Goal: Navigation & Orientation: Find specific page/section

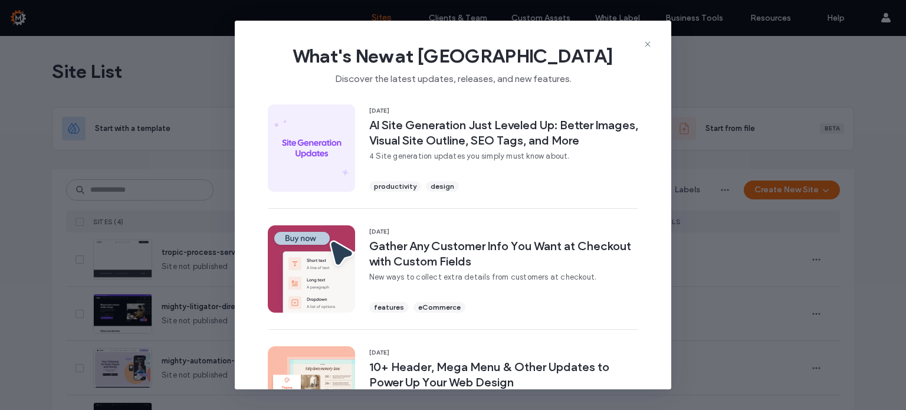
click at [646, 42] on icon at bounding box center [647, 44] width 9 height 9
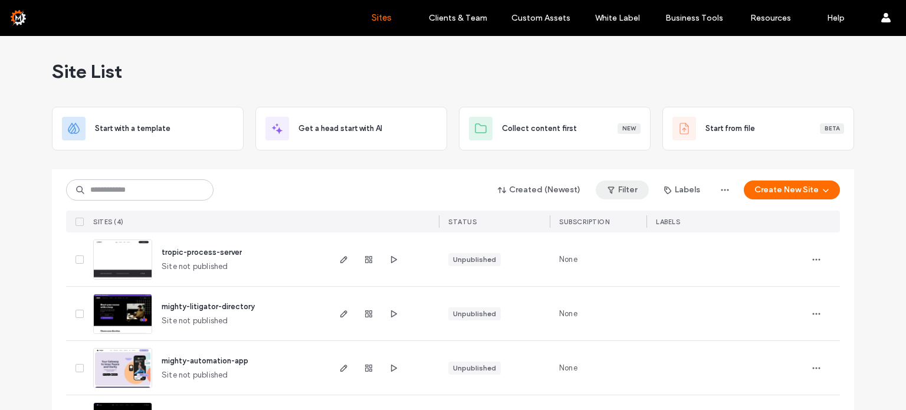
click at [627, 189] on button "Filter" at bounding box center [622, 189] width 53 height 19
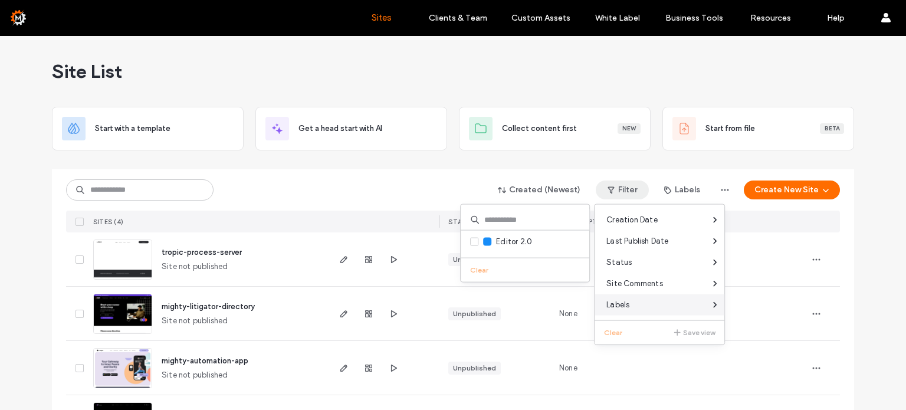
click at [664, 297] on div "Labels" at bounding box center [659, 304] width 130 height 21
click at [627, 306] on span "Labels" at bounding box center [617, 305] width 23 height 12
click at [474, 238] on span at bounding box center [475, 239] width 11 height 11
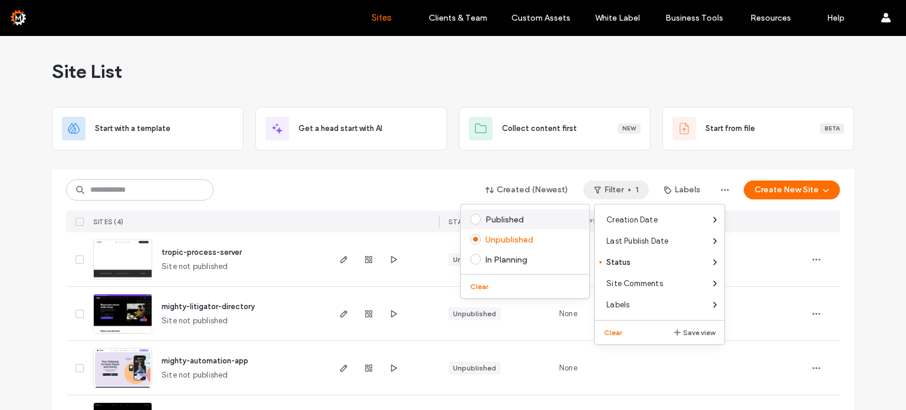
click at [477, 217] on span at bounding box center [475, 219] width 11 height 11
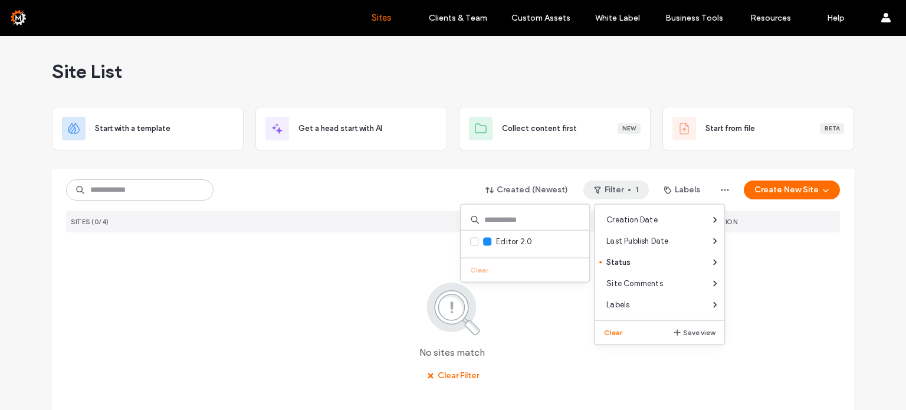
click at [864, 318] on div "Site List Start with a template Get a head start with AI Collect content first …" at bounding box center [453, 241] width 906 height 410
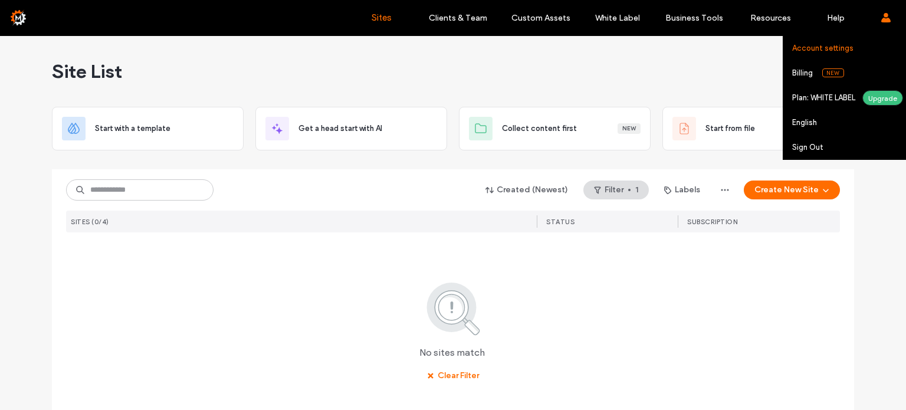
click at [830, 51] on label "Account settings" at bounding box center [822, 48] width 61 height 9
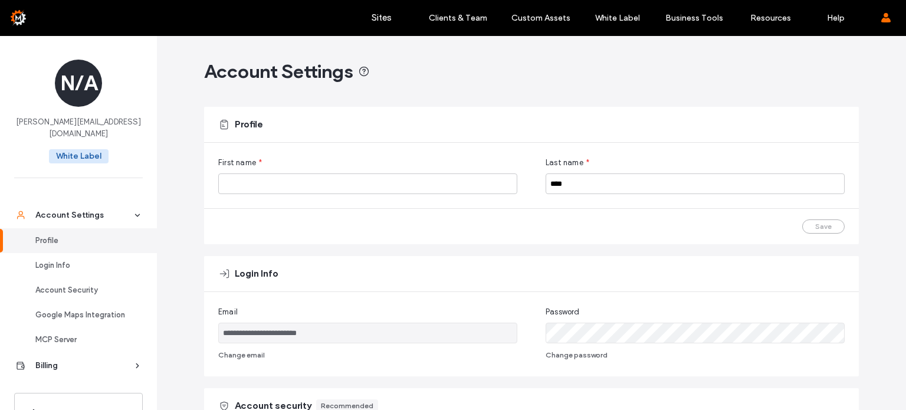
click at [69, 83] on div "N/A" at bounding box center [78, 83] width 47 height 47
click at [44, 235] on link "Profile" at bounding box center [78, 240] width 157 height 25
click at [287, 186] on input "First name" at bounding box center [367, 183] width 299 height 21
type input "*******"
click at [439, 226] on div "Save" at bounding box center [531, 226] width 655 height 35
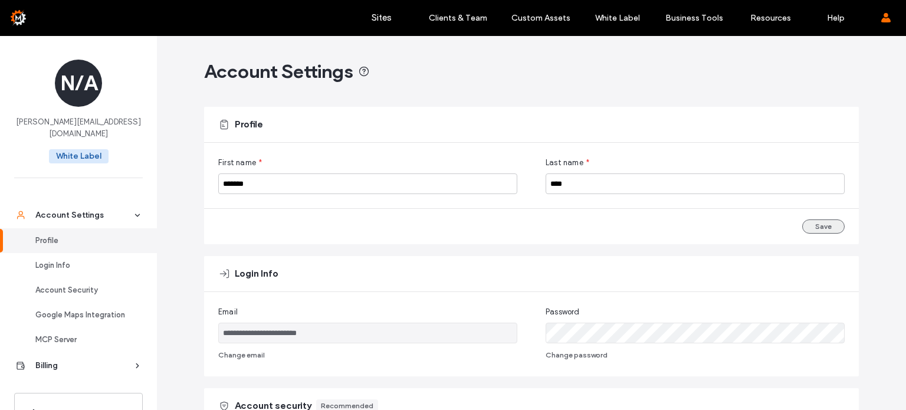
click at [816, 223] on button "Save" at bounding box center [823, 226] width 42 height 14
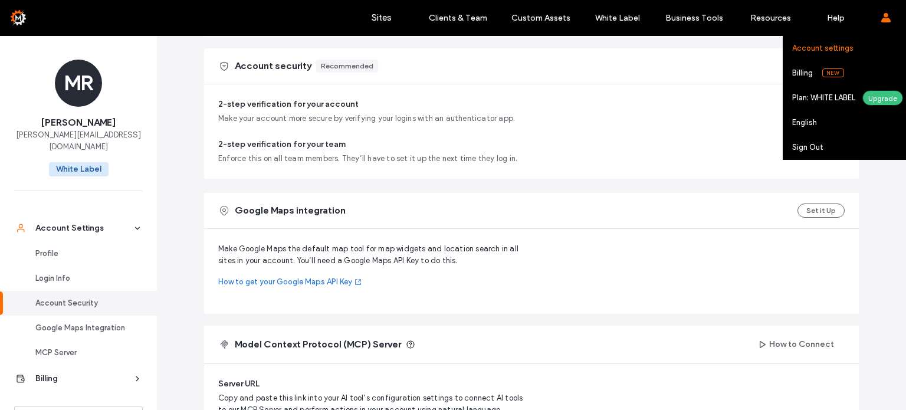
scroll to position [340, 0]
click at [797, 74] on label "Billing" at bounding box center [802, 72] width 21 height 9
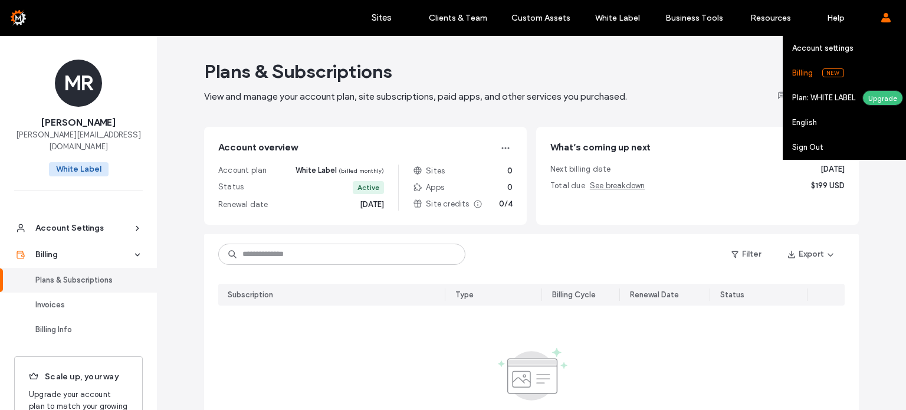
click at [811, 101] on label "Plan: WHITE LABEL" at bounding box center [827, 97] width 70 height 9
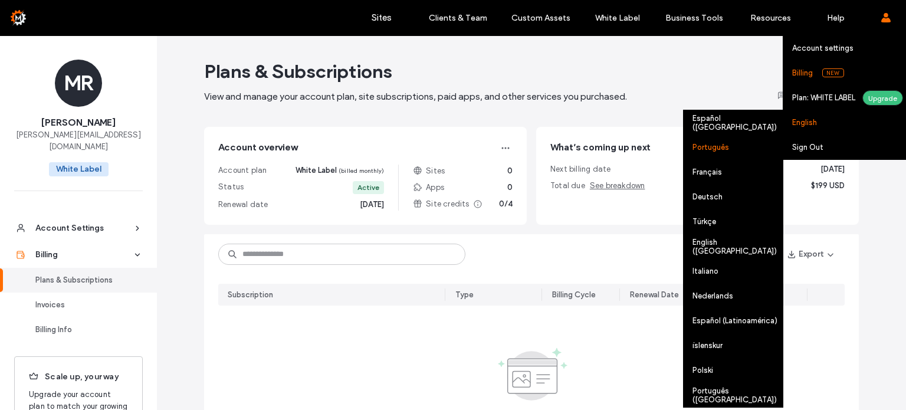
click at [714, 150] on div "Português" at bounding box center [732, 146] width 99 height 25
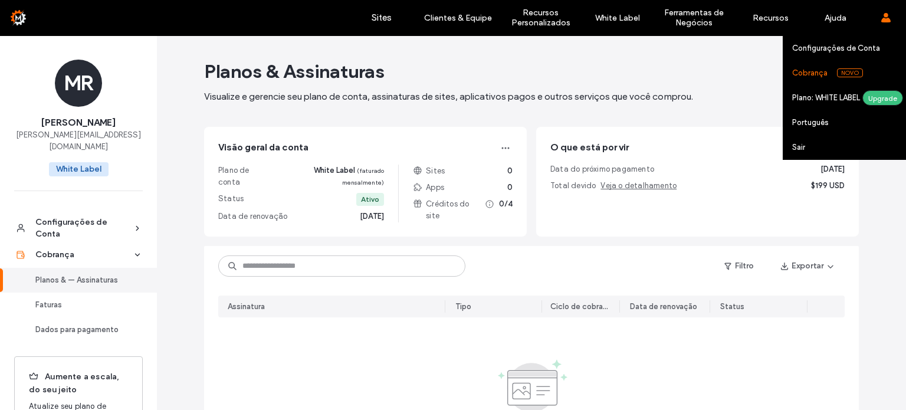
click at [814, 77] on label "Cobrança" at bounding box center [809, 72] width 35 height 9
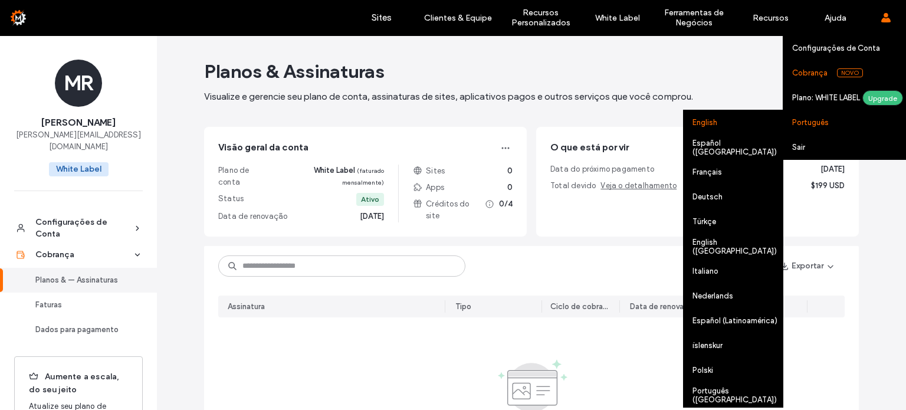
click at [710, 124] on div "English" at bounding box center [732, 122] width 99 height 25
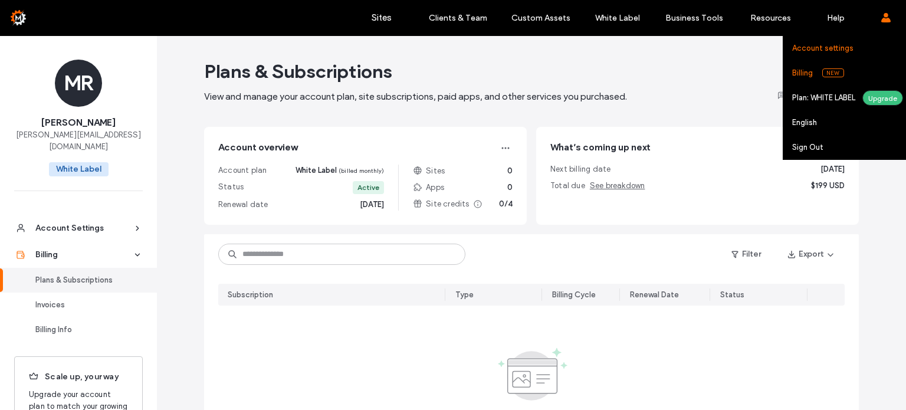
click at [821, 51] on label "Account settings" at bounding box center [822, 48] width 61 height 9
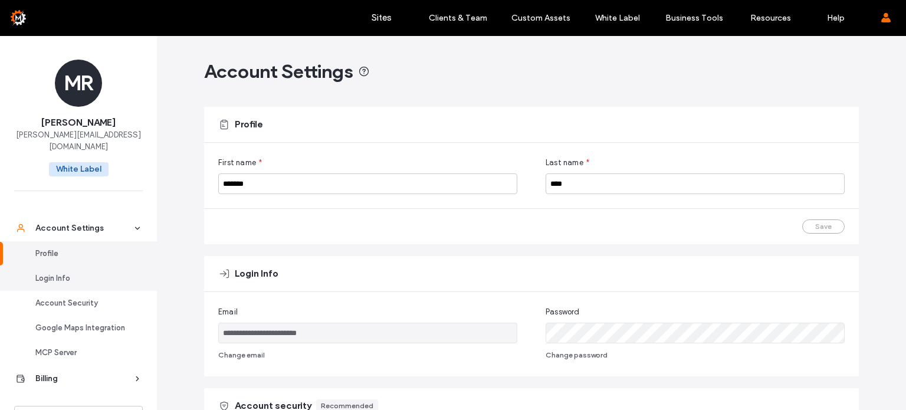
click at [46, 272] on div "Login Info" at bounding box center [83, 278] width 97 height 12
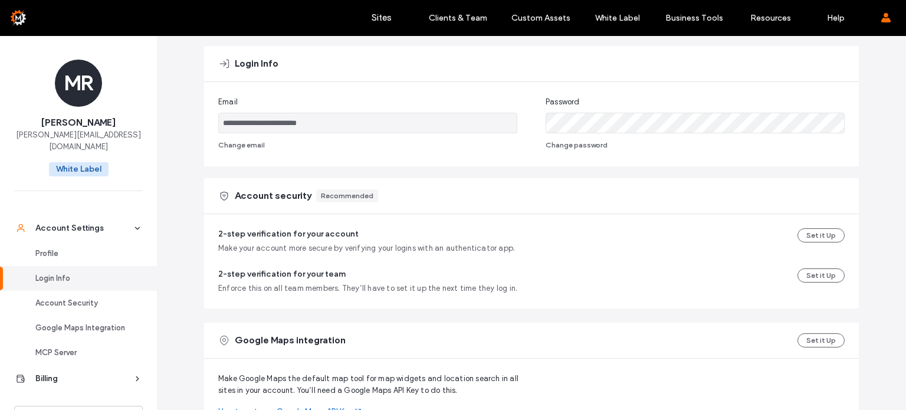
scroll to position [219, 0]
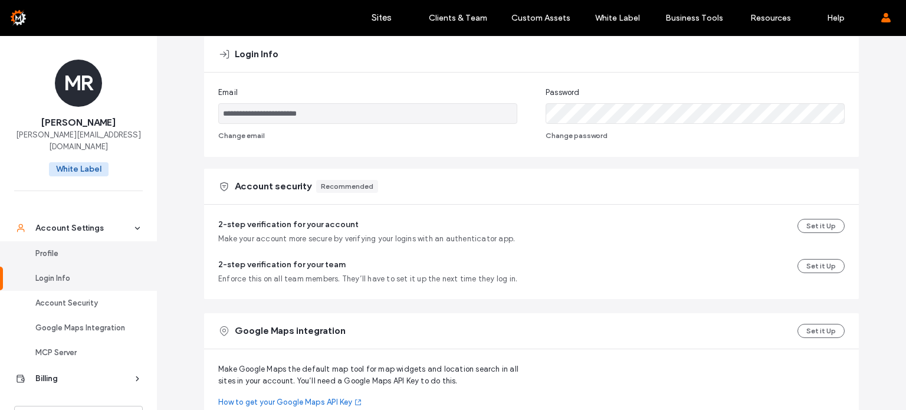
click at [54, 248] on div "Profile" at bounding box center [83, 254] width 97 height 12
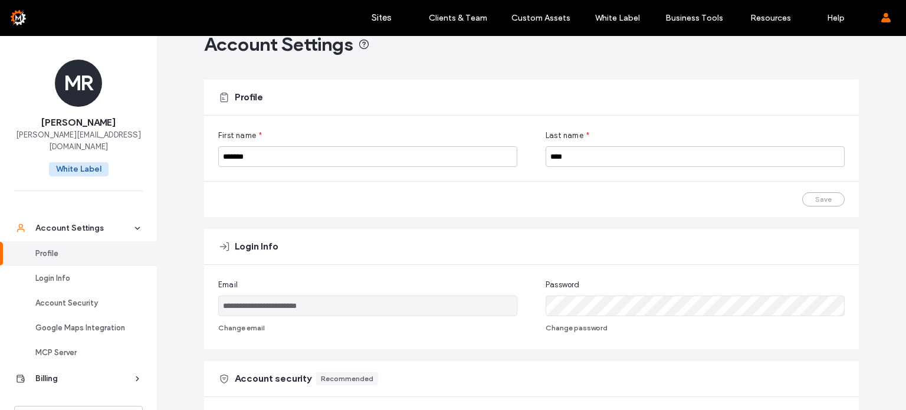
scroll to position [0, 0]
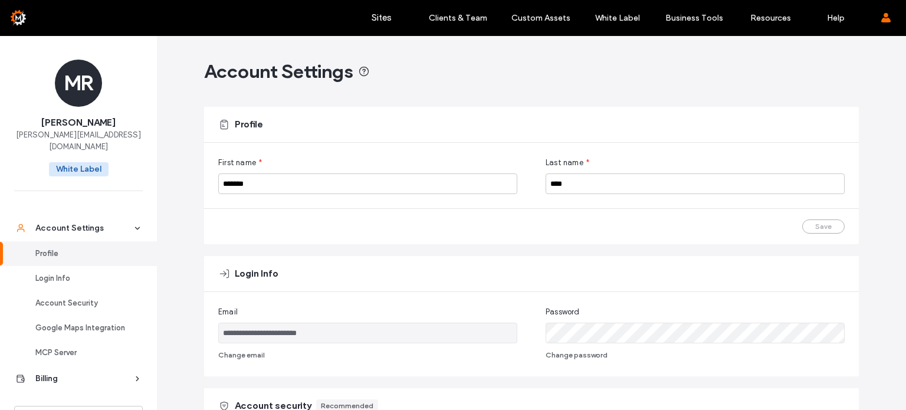
click at [20, 20] on div at bounding box center [76, 17] width 134 height 19
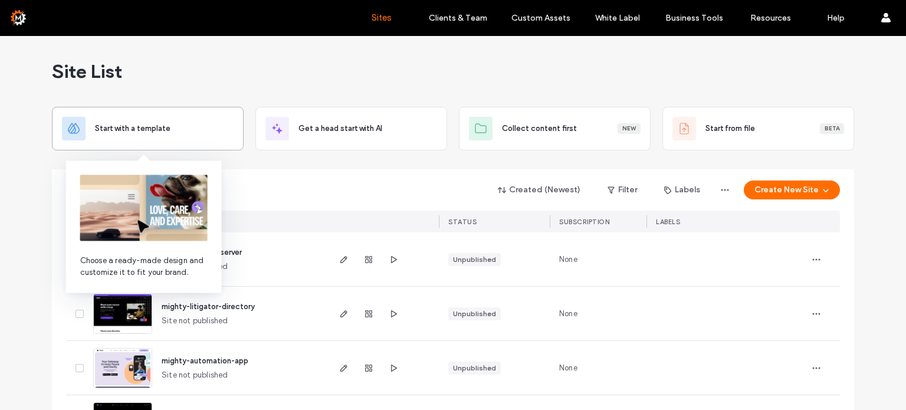
click at [123, 130] on span "Start with a template" at bounding box center [132, 129] width 75 height 12
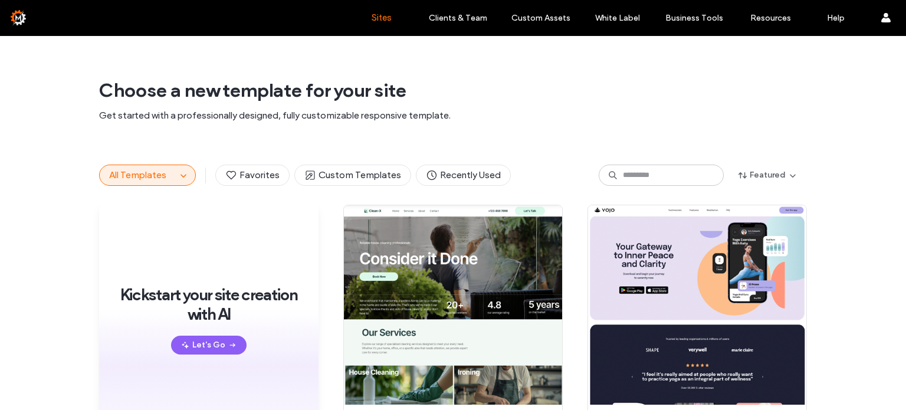
click at [379, 19] on label "Sites" at bounding box center [382, 17] width 20 height 11
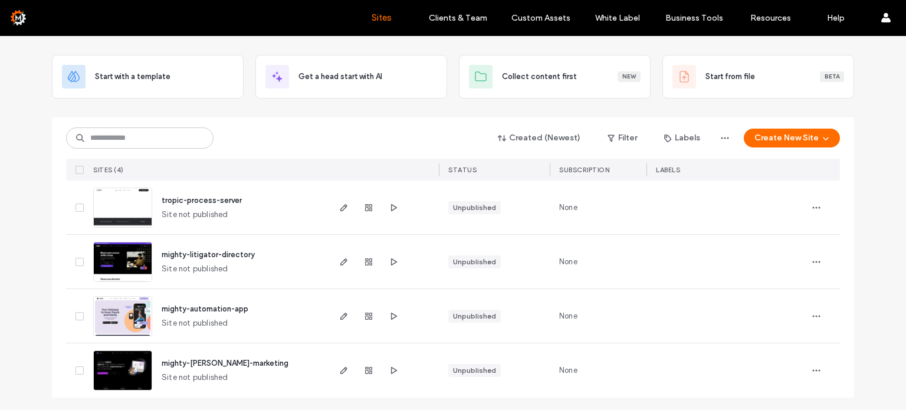
scroll to position [53, 0]
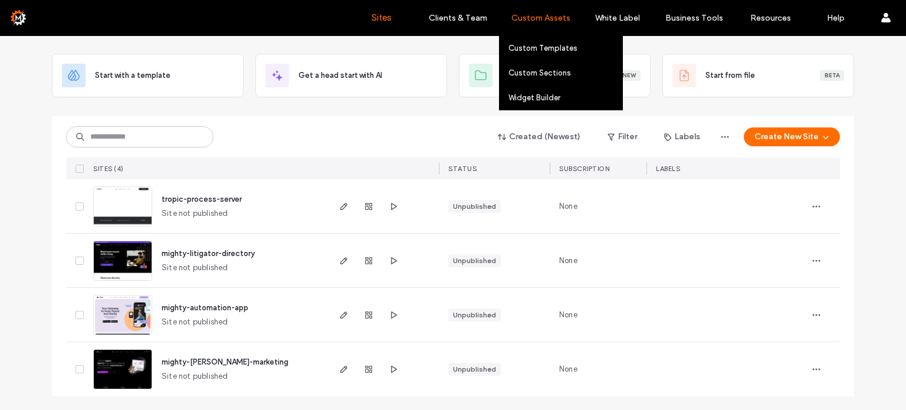
click at [537, 14] on label "Custom Assets" at bounding box center [540, 18] width 59 height 10
click at [553, 103] on link "Widget Builder" at bounding box center [565, 98] width 114 height 24
